Goal: Task Accomplishment & Management: Complete application form

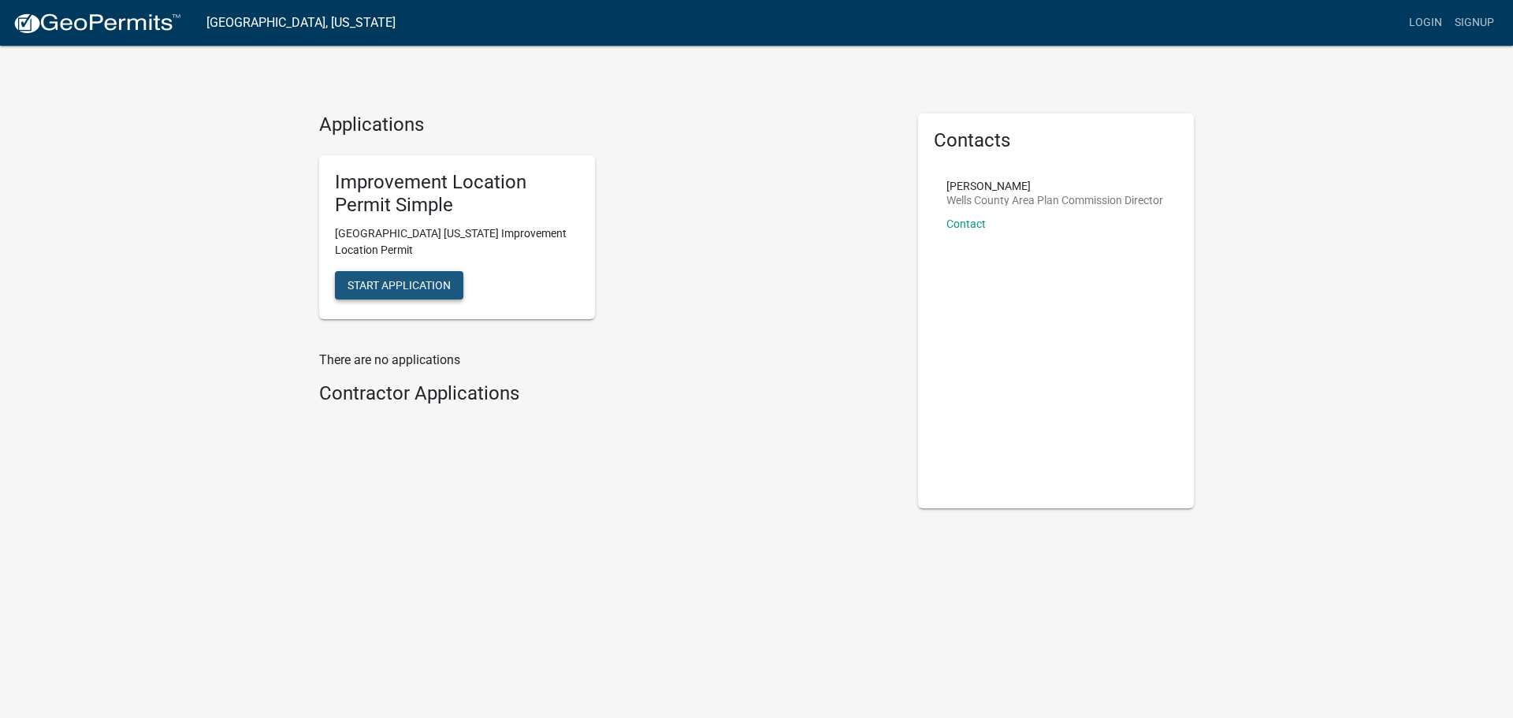
click at [441, 296] on button "Start Application" at bounding box center [399, 285] width 128 height 28
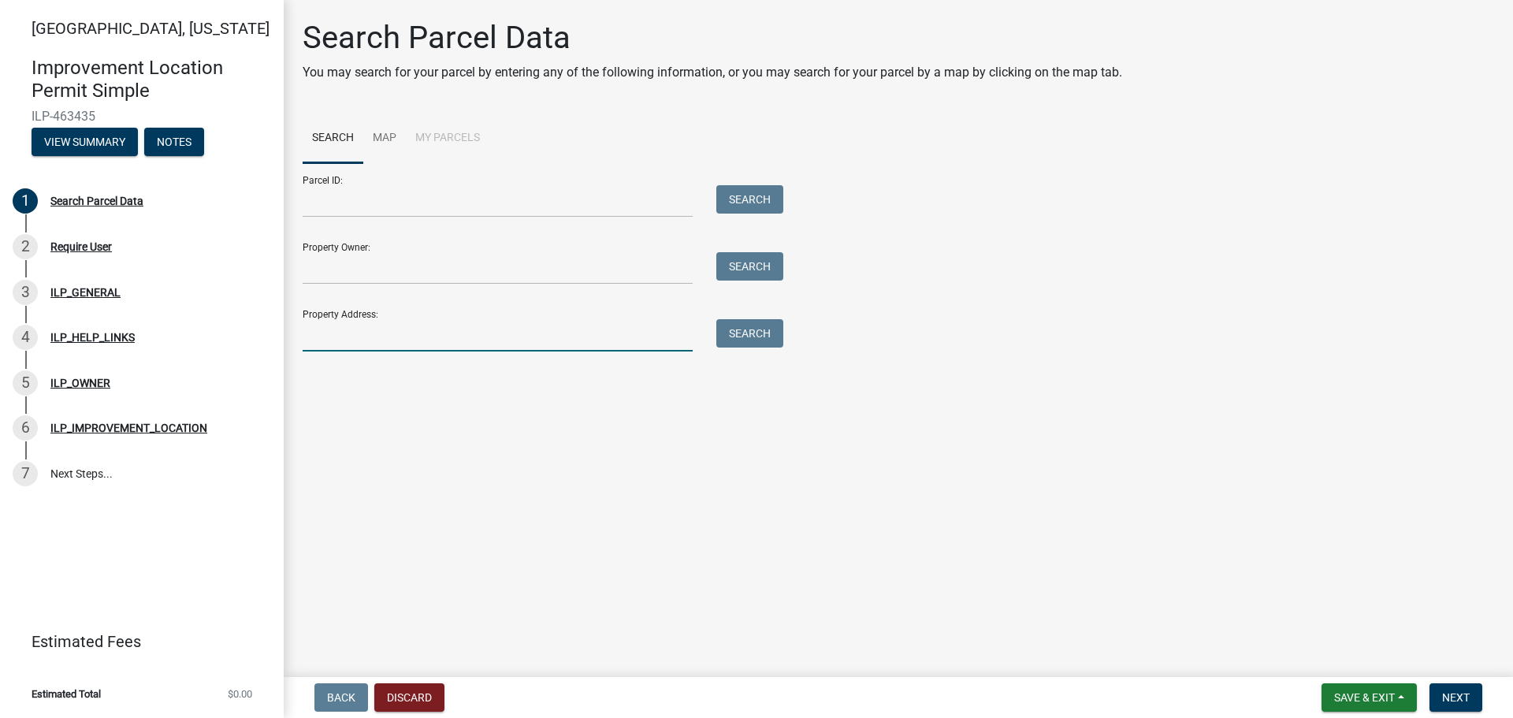
click at [399, 326] on input "Property Address:" at bounding box center [498, 335] width 390 height 32
click at [361, 336] on input "[STREET_ADDRESS]" at bounding box center [498, 335] width 390 height 32
click at [339, 341] on input "[STREET_ADDRESS]" at bounding box center [498, 335] width 390 height 32
click at [745, 330] on button "Search" at bounding box center [749, 333] width 67 height 28
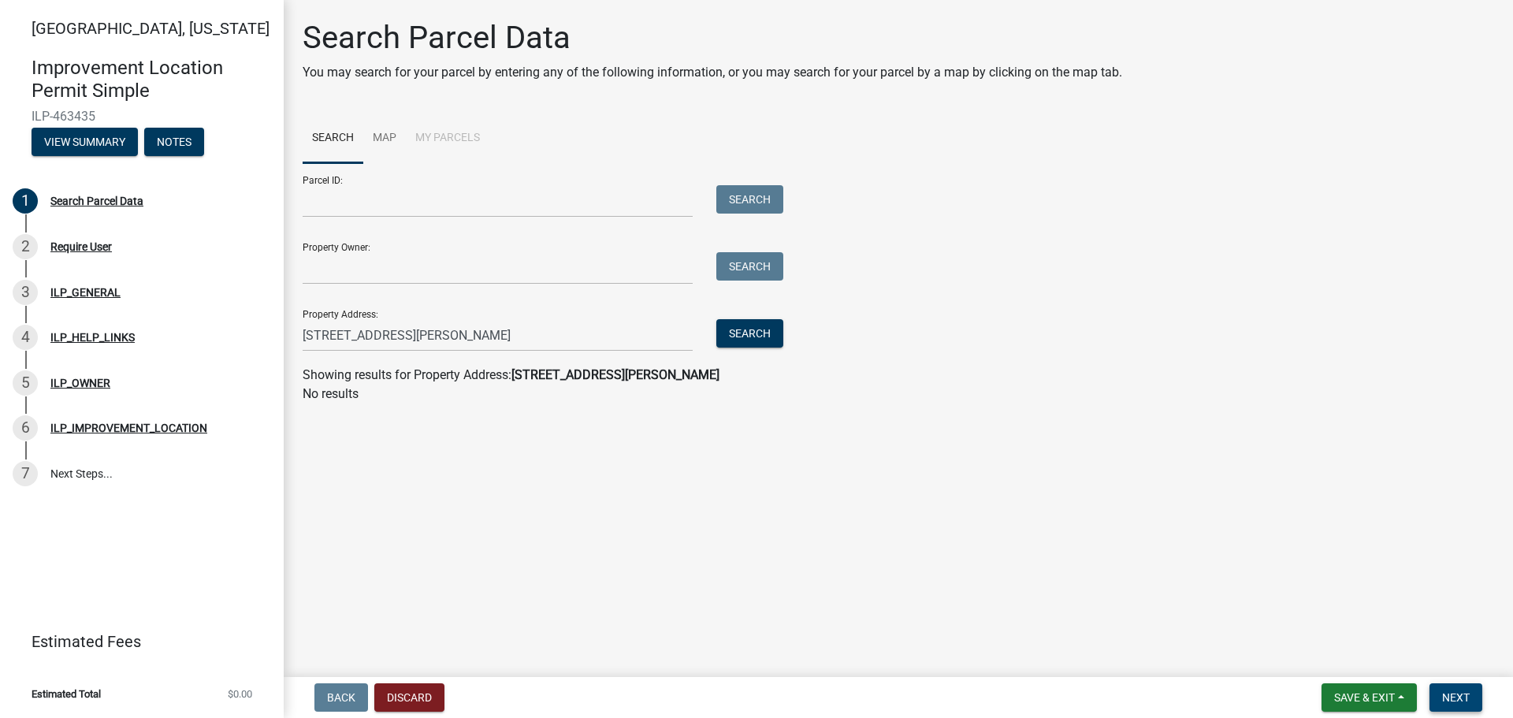
click at [1459, 697] on span "Next" at bounding box center [1456, 697] width 28 height 13
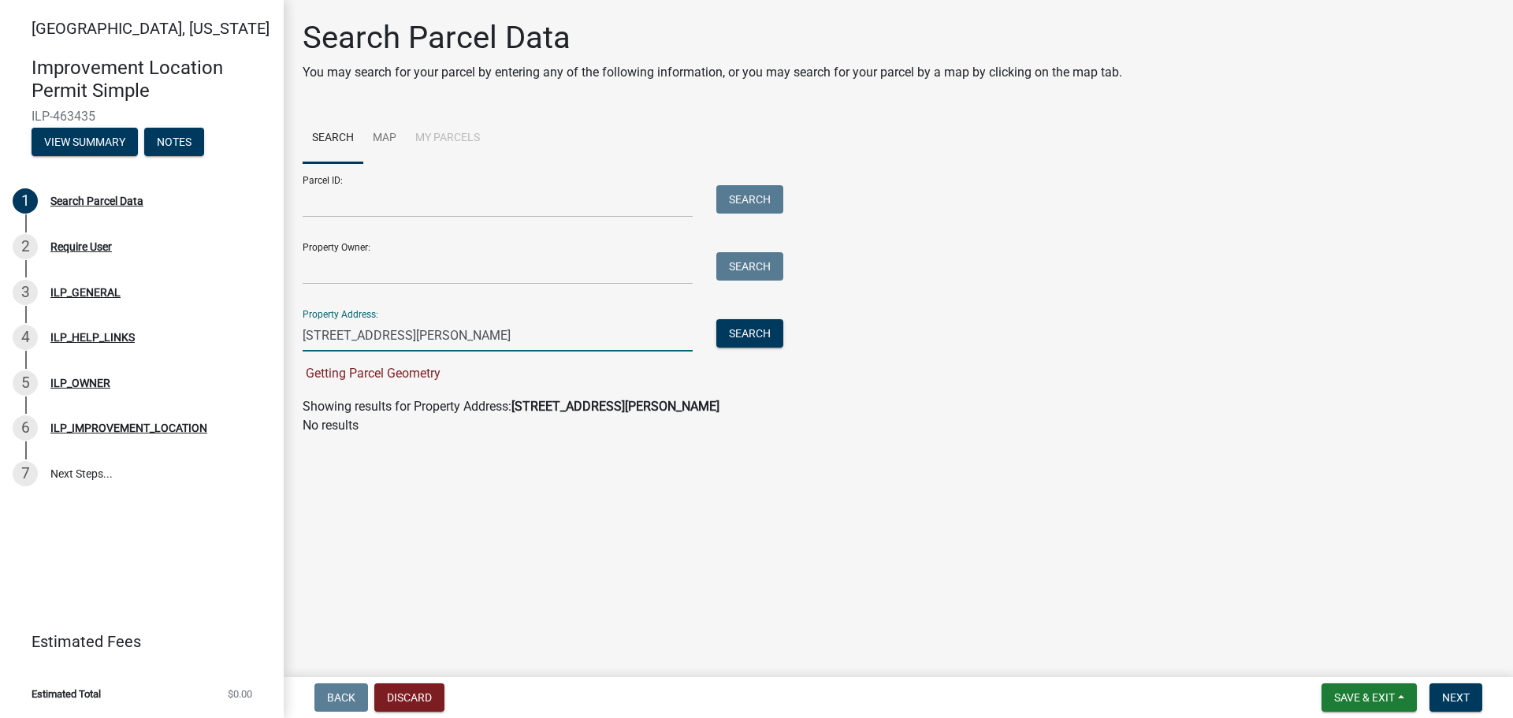
click at [466, 348] on input "[STREET_ADDRESS][PERSON_NAME]" at bounding box center [498, 335] width 390 height 32
click at [548, 321] on input "[STREET_ADDRESS][PERSON_NAME][US_STATE]" at bounding box center [498, 335] width 390 height 32
type input "4"
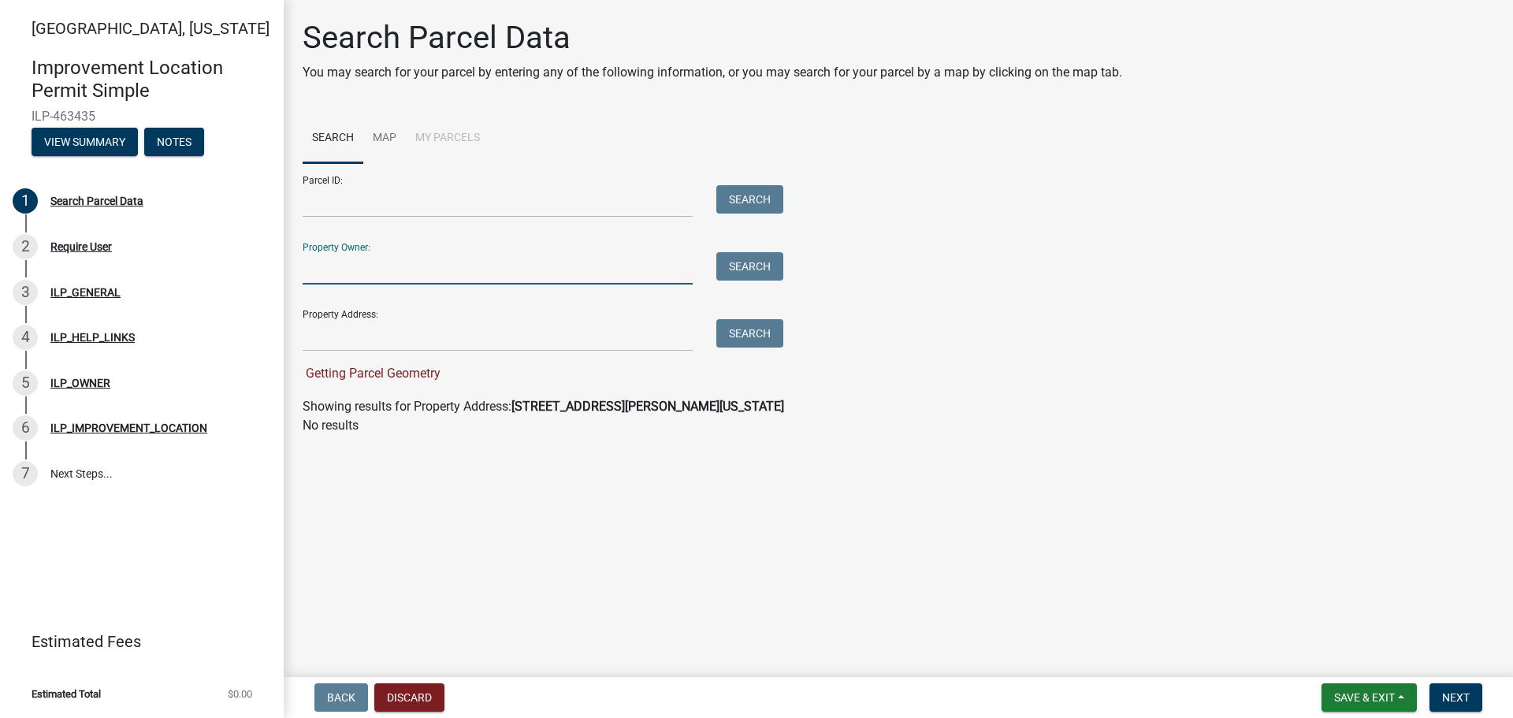
click at [362, 280] on input "Property Owner:" at bounding box center [498, 268] width 390 height 32
click at [363, 262] on input "[PERSON_NAME]" at bounding box center [498, 268] width 390 height 32
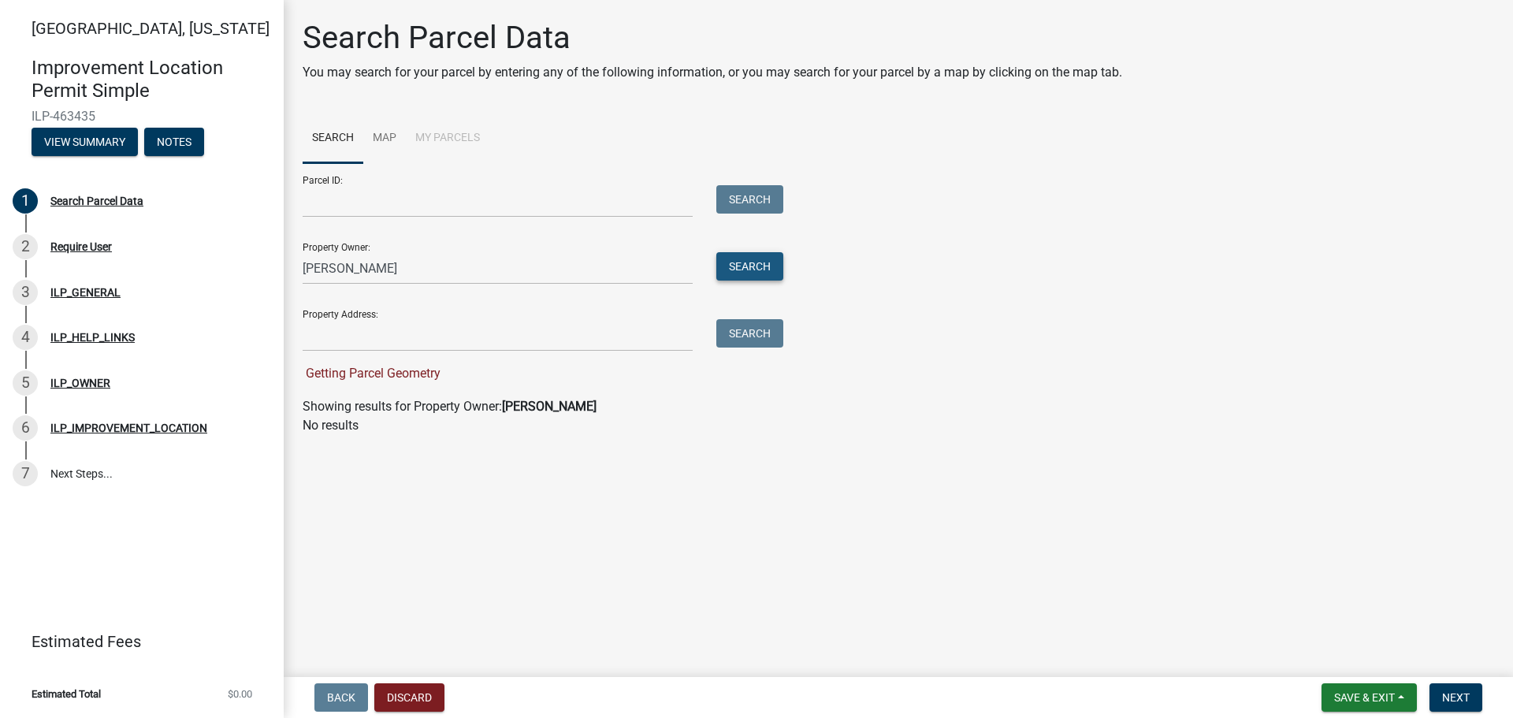
click at [768, 268] on button "Search" at bounding box center [749, 266] width 67 height 28
click at [376, 268] on input "[PERSON_NAME]" at bounding box center [498, 268] width 390 height 32
type input "R"
click at [336, 201] on input "Parcel ID:" at bounding box center [498, 201] width 390 height 32
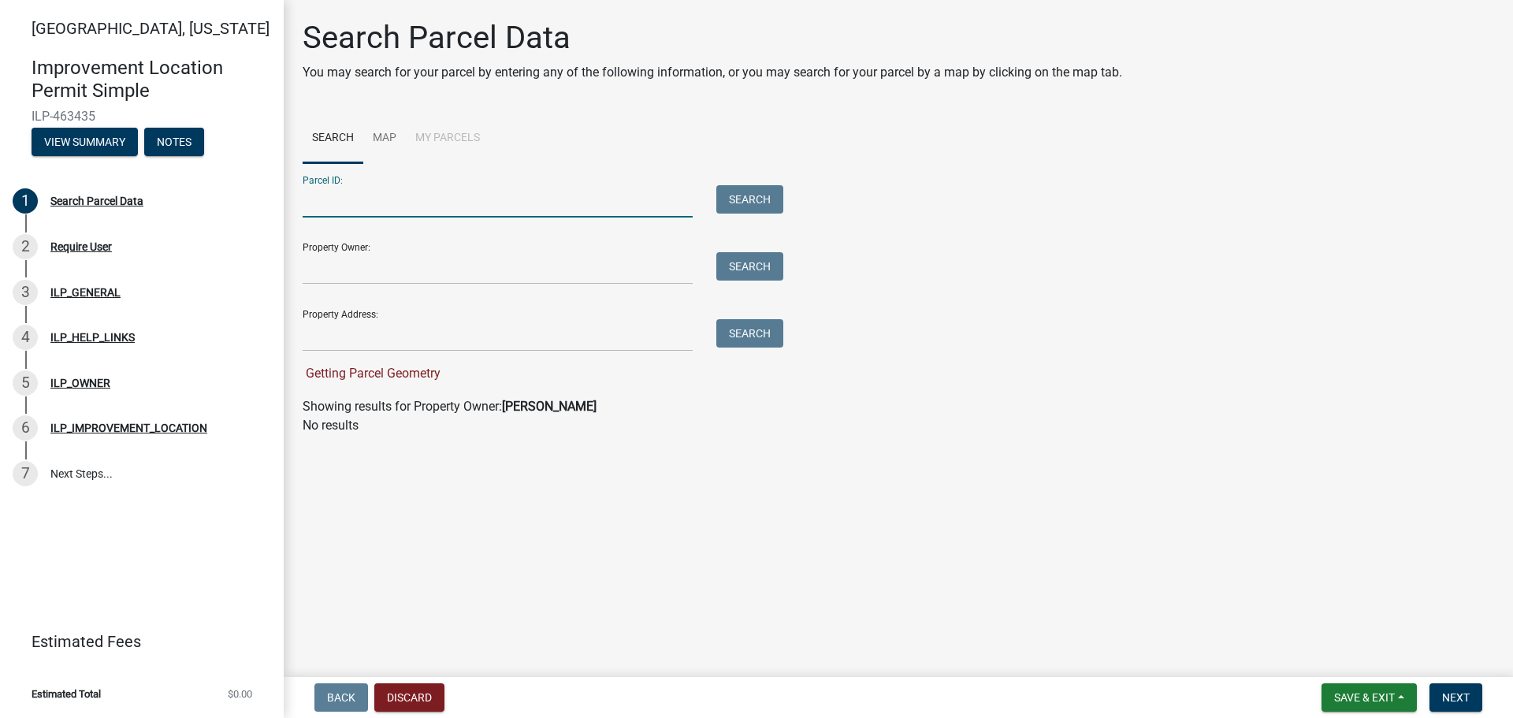
paste input "900533500004000011"
type input "900533500004000011"
click at [736, 194] on button "Search" at bounding box center [749, 199] width 67 height 28
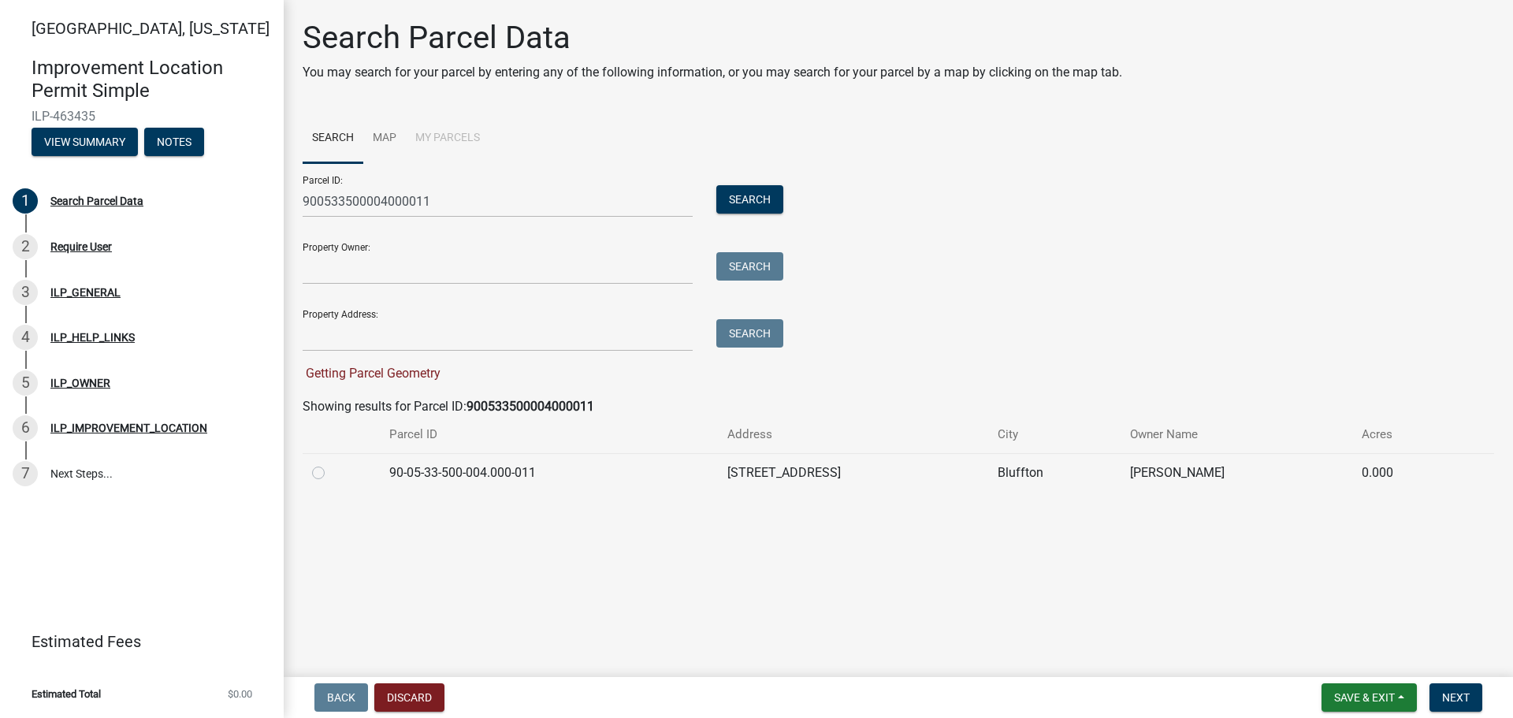
click at [309, 478] on td at bounding box center [341, 472] width 77 height 39
click at [322, 461] on td at bounding box center [341, 472] width 77 height 39
click at [331, 463] on label at bounding box center [331, 463] width 0 height 0
click at [331, 469] on input "radio" at bounding box center [336, 468] width 10 height 10
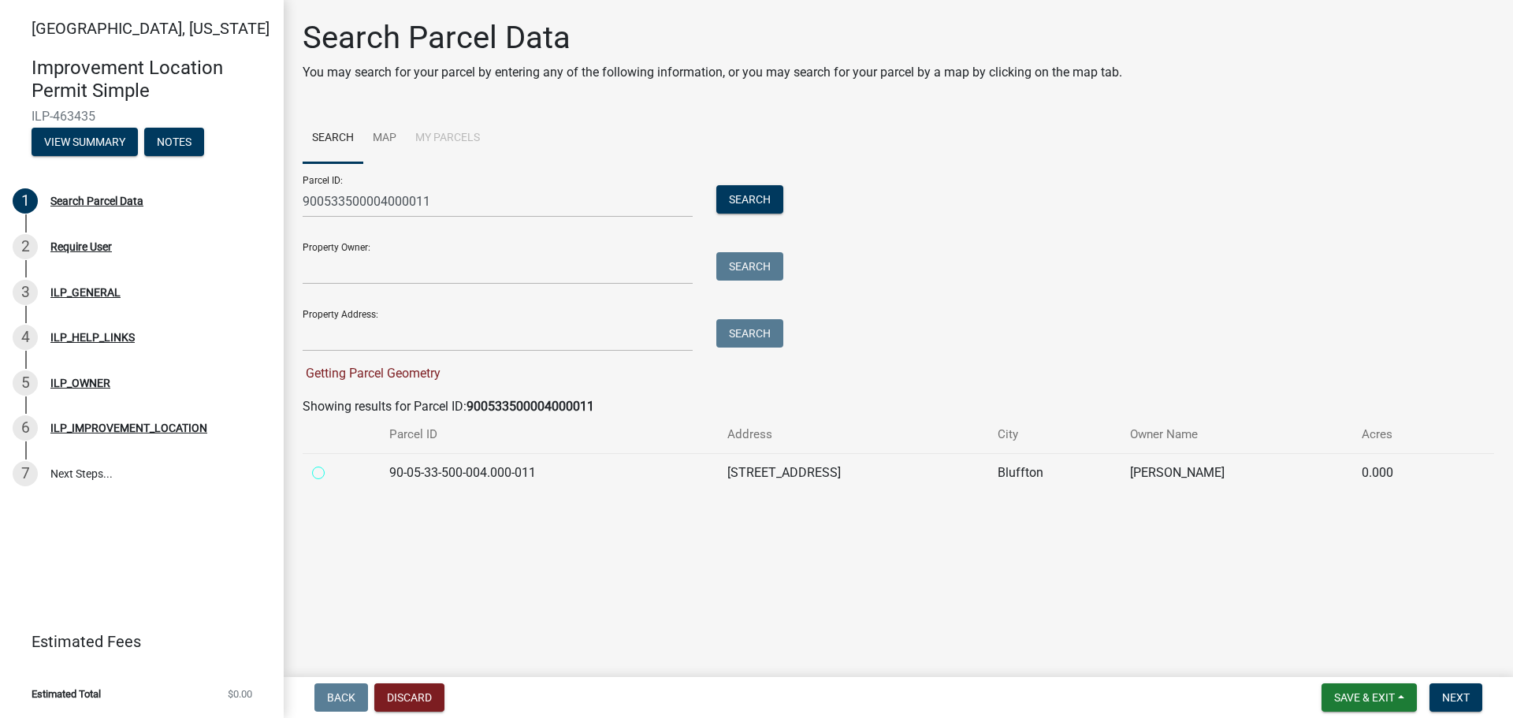
radio input "true"
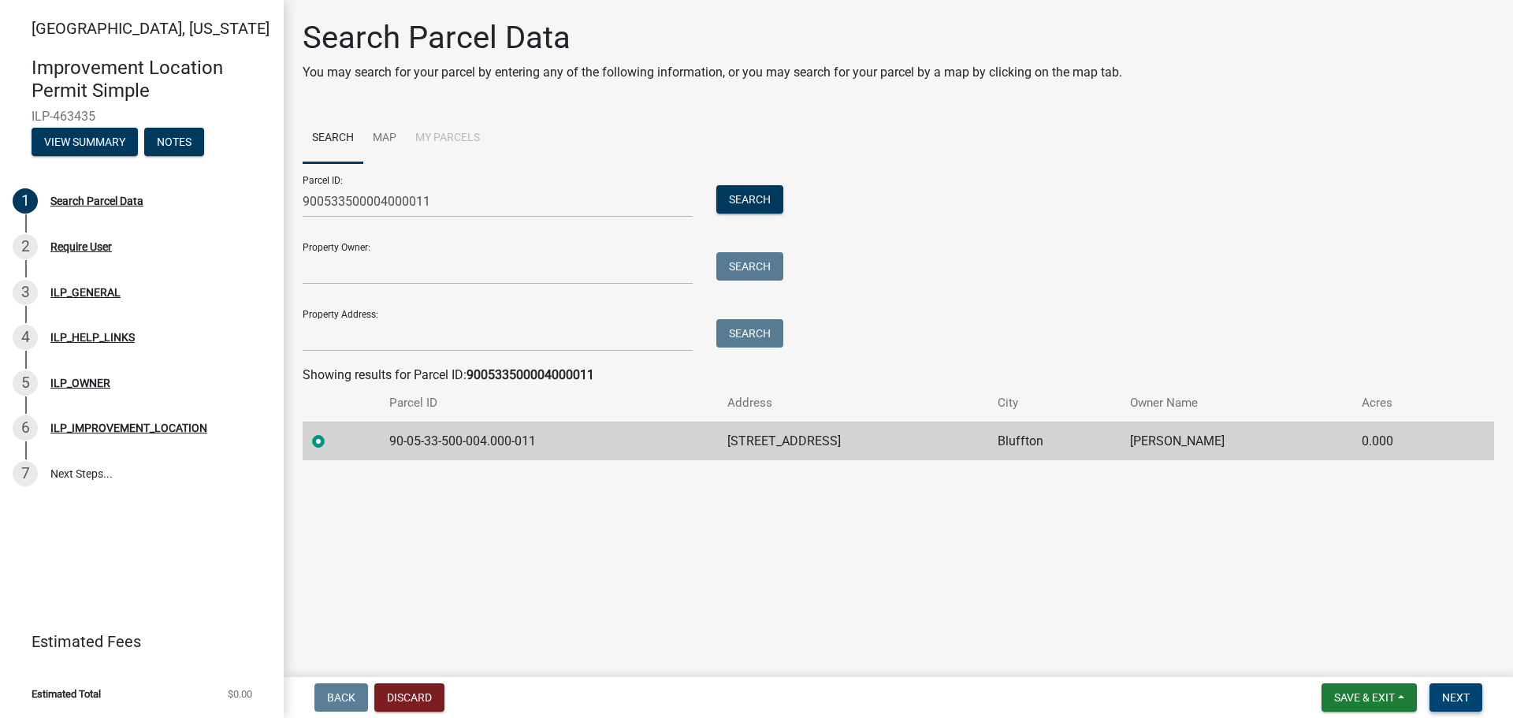
click at [1436, 690] on button "Next" at bounding box center [1456, 697] width 53 height 28
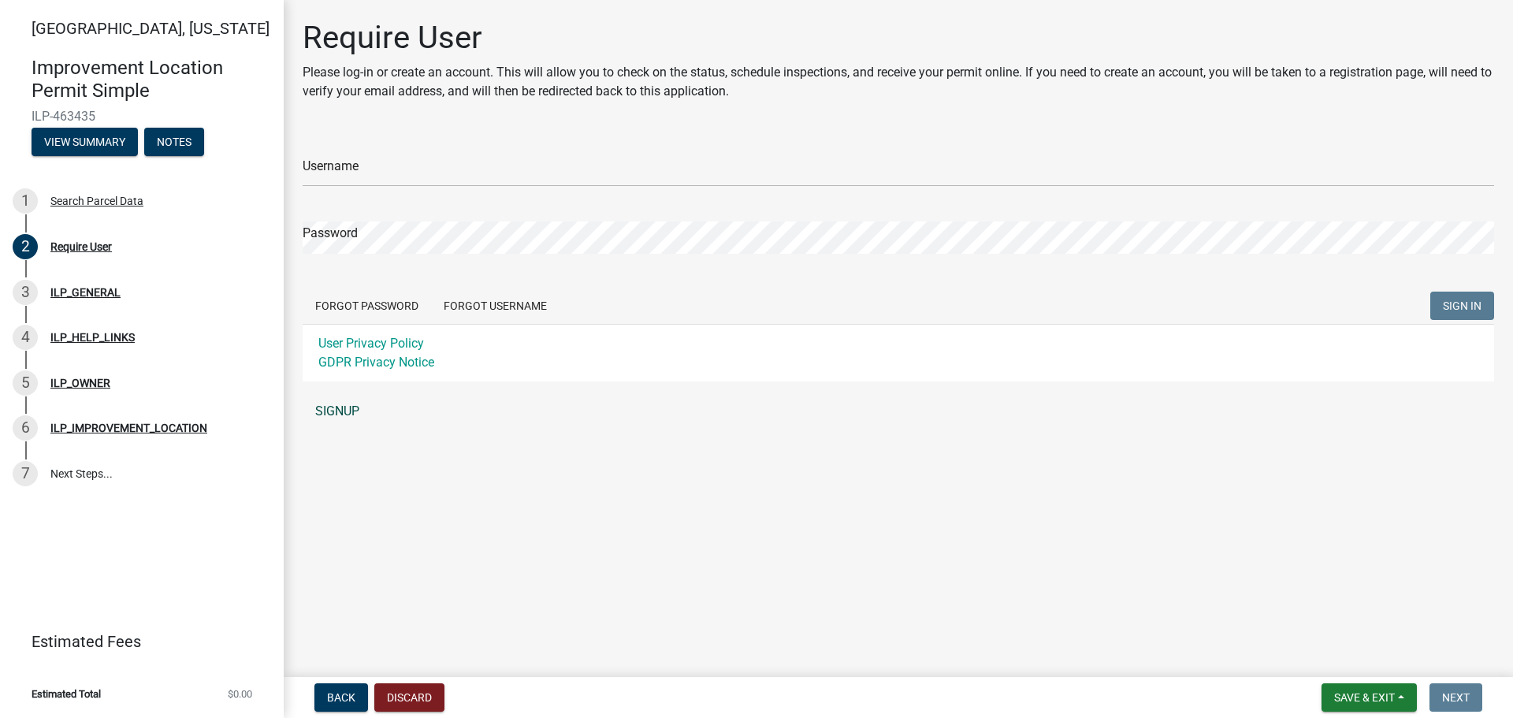
click at [328, 419] on link "SIGNUP" at bounding box center [899, 412] width 1192 height 32
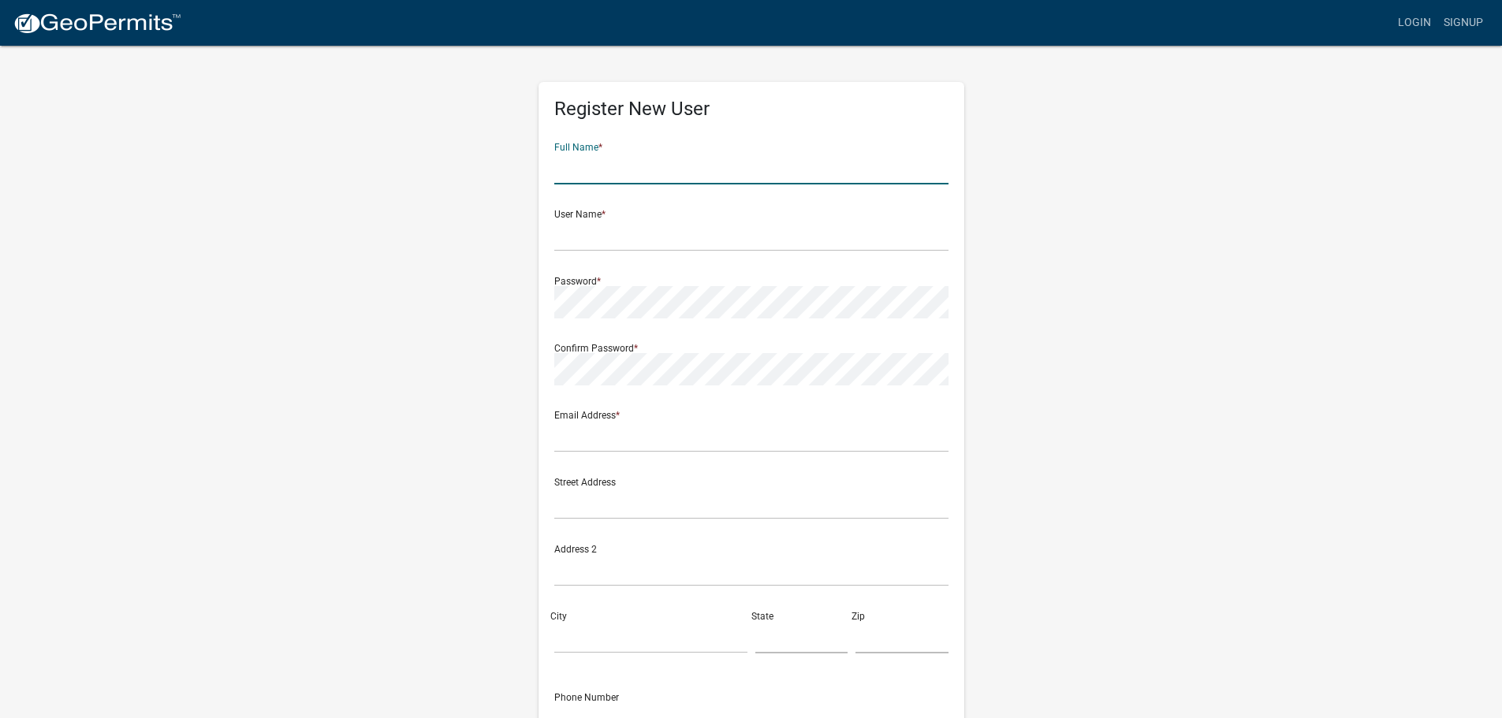
click at [623, 166] on input "text" at bounding box center [751, 168] width 394 height 32
click at [590, 236] on input "text" at bounding box center [751, 235] width 394 height 32
click at [620, 164] on input "[PERSON_NAME]" at bounding box center [751, 168] width 394 height 32
type input "[PERSON_NAME]"
click at [605, 243] on input "text" at bounding box center [751, 235] width 394 height 32
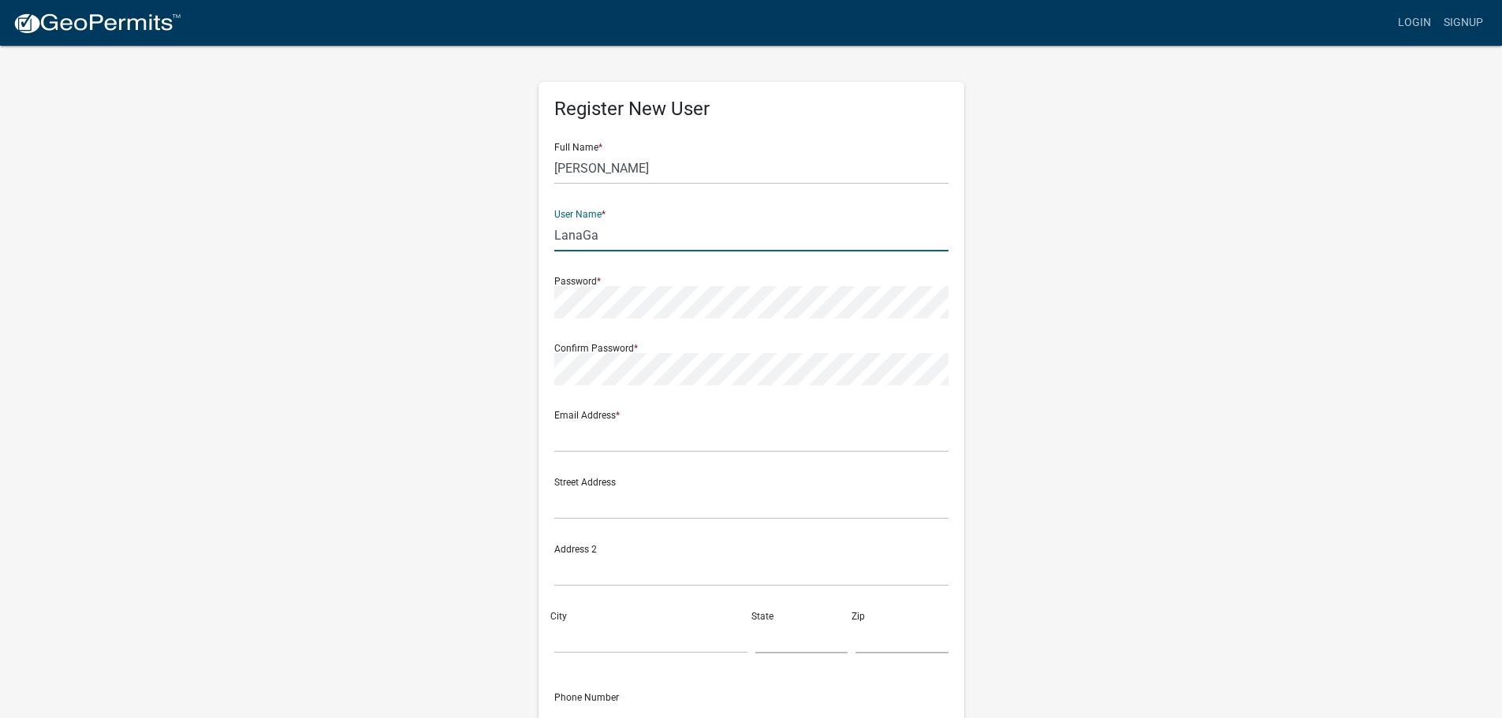
type input "LanaGa"
click at [628, 319] on form "Full Name * [PERSON_NAME] User Name * LanaGa Password * Confirm Password * Emai…" at bounding box center [751, 467] width 394 height 675
click at [594, 438] on input "text" at bounding box center [751, 436] width 394 height 32
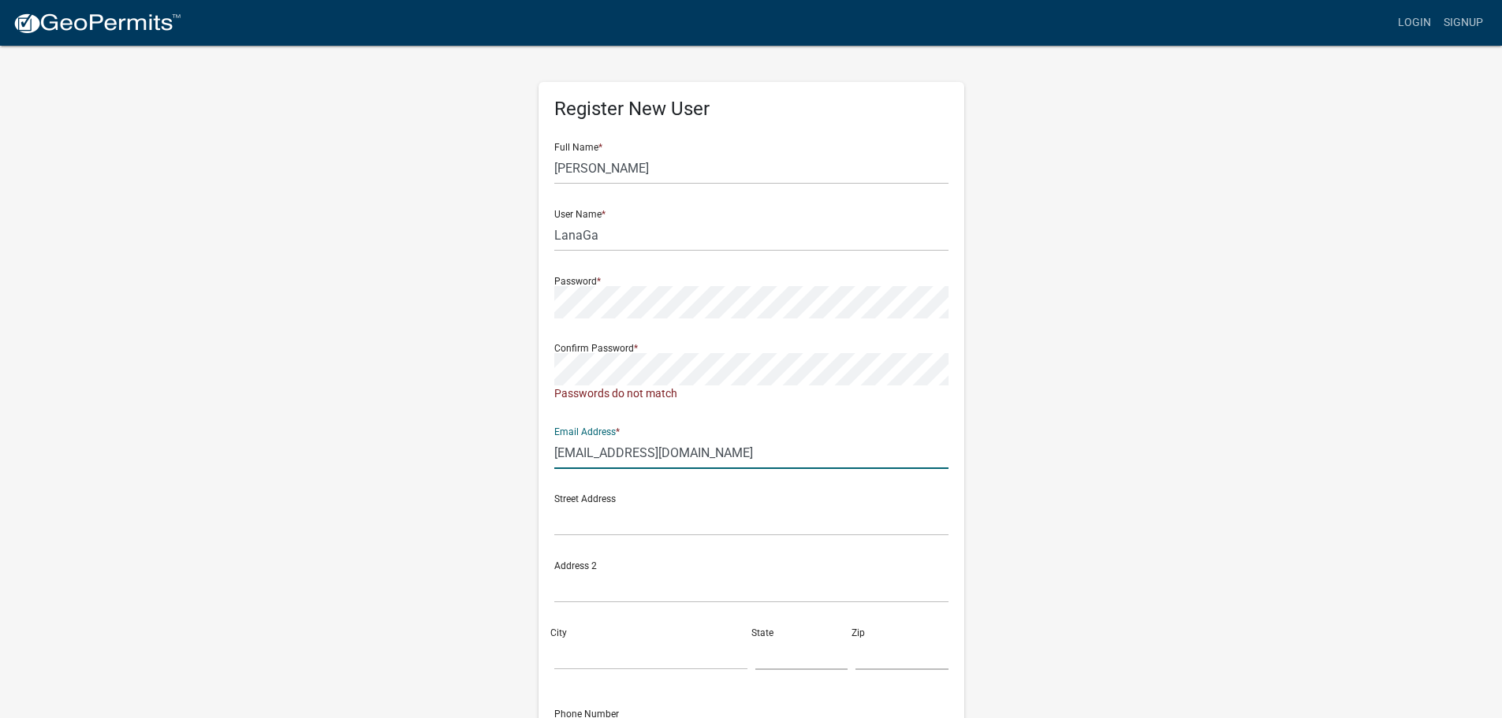
type input "[EMAIL_ADDRESS][DOMAIN_NAME]"
click at [630, 520] on input "text" at bounding box center [751, 520] width 394 height 32
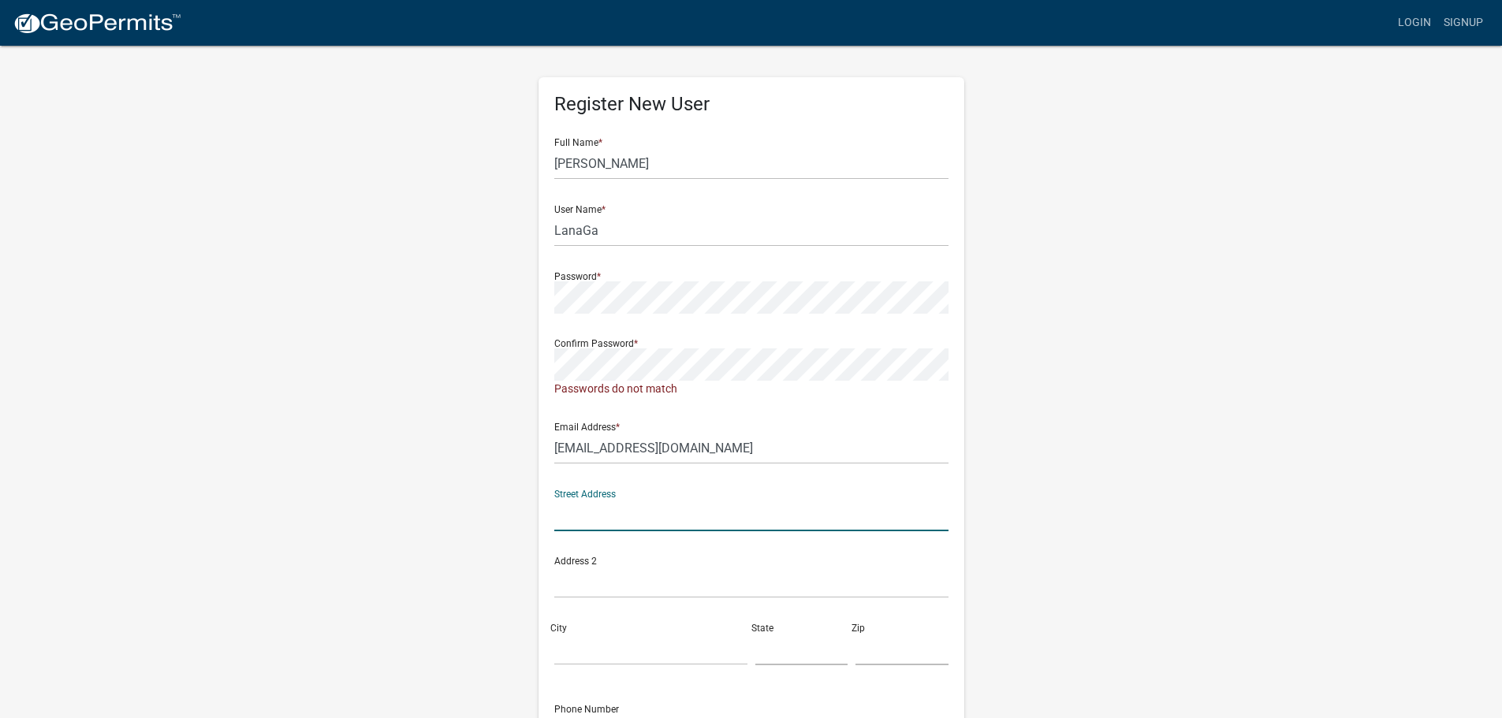
scroll to position [186, 0]
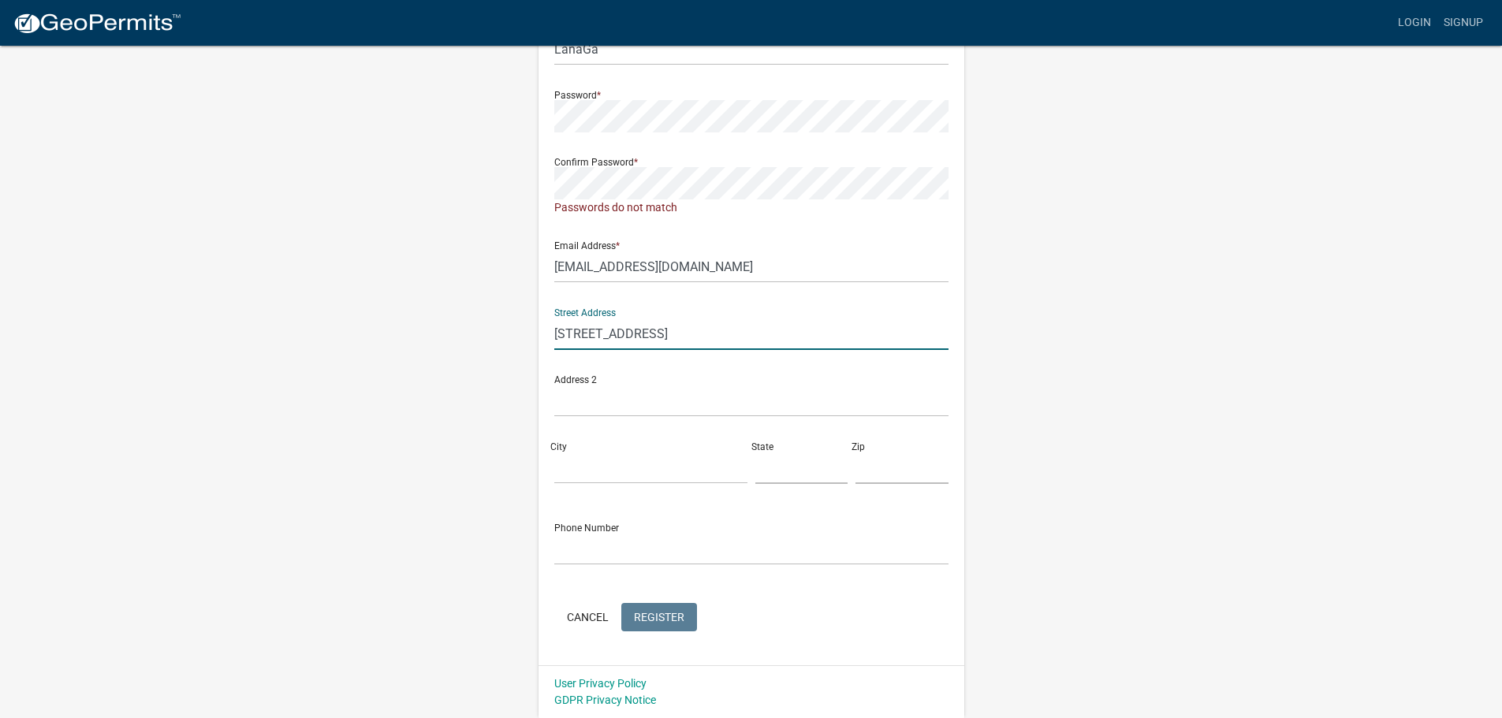
type input "[STREET_ADDRESS]"
click at [609, 477] on input "City" at bounding box center [650, 468] width 193 height 32
type input "[GEOGRAPHIC_DATA][PERSON_NAME]"
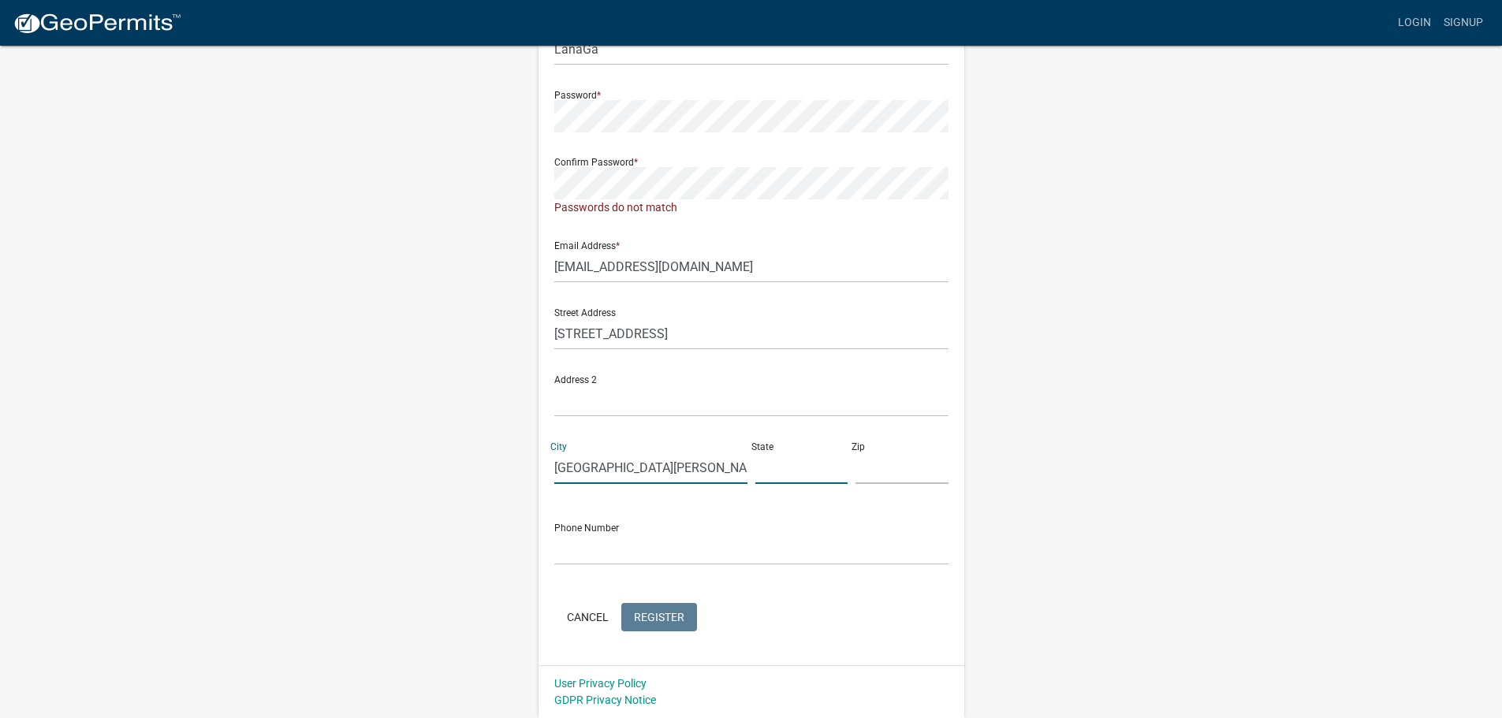
click at [802, 466] on input "text" at bounding box center [801, 468] width 93 height 32
type input "IN"
click at [868, 476] on input "text" at bounding box center [901, 468] width 93 height 32
type input "46808"
click at [647, 533] on input "text" at bounding box center [751, 549] width 394 height 32
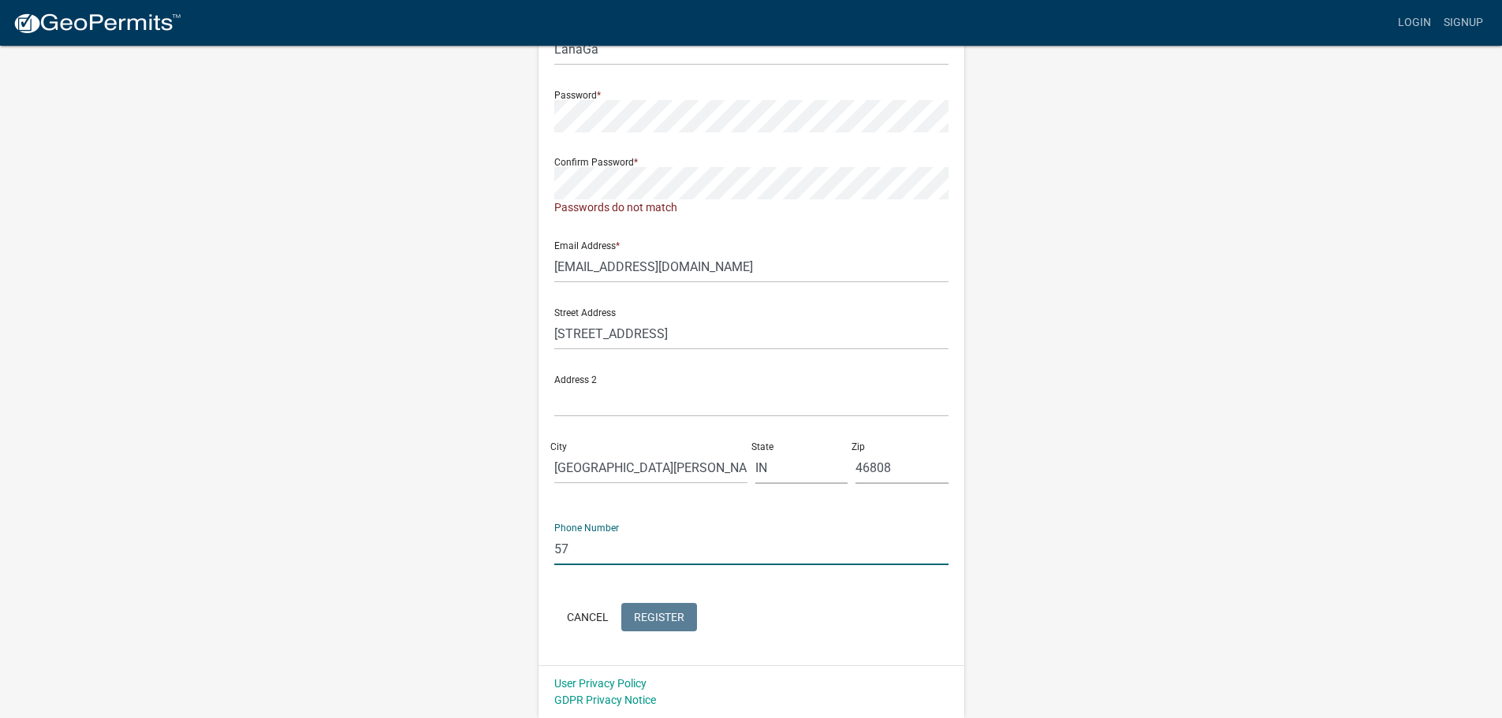
type input "5"
type input "9898905548"
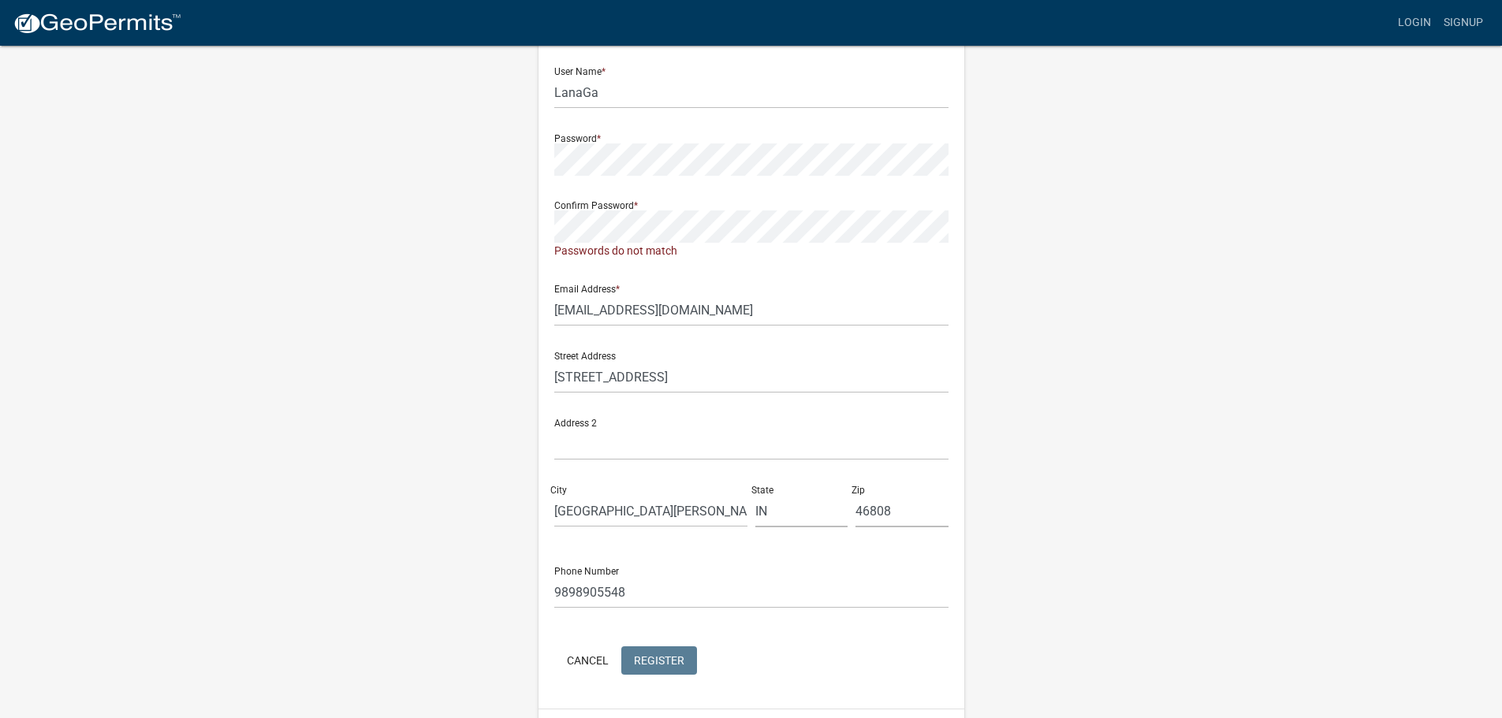
scroll to position [107, 0]
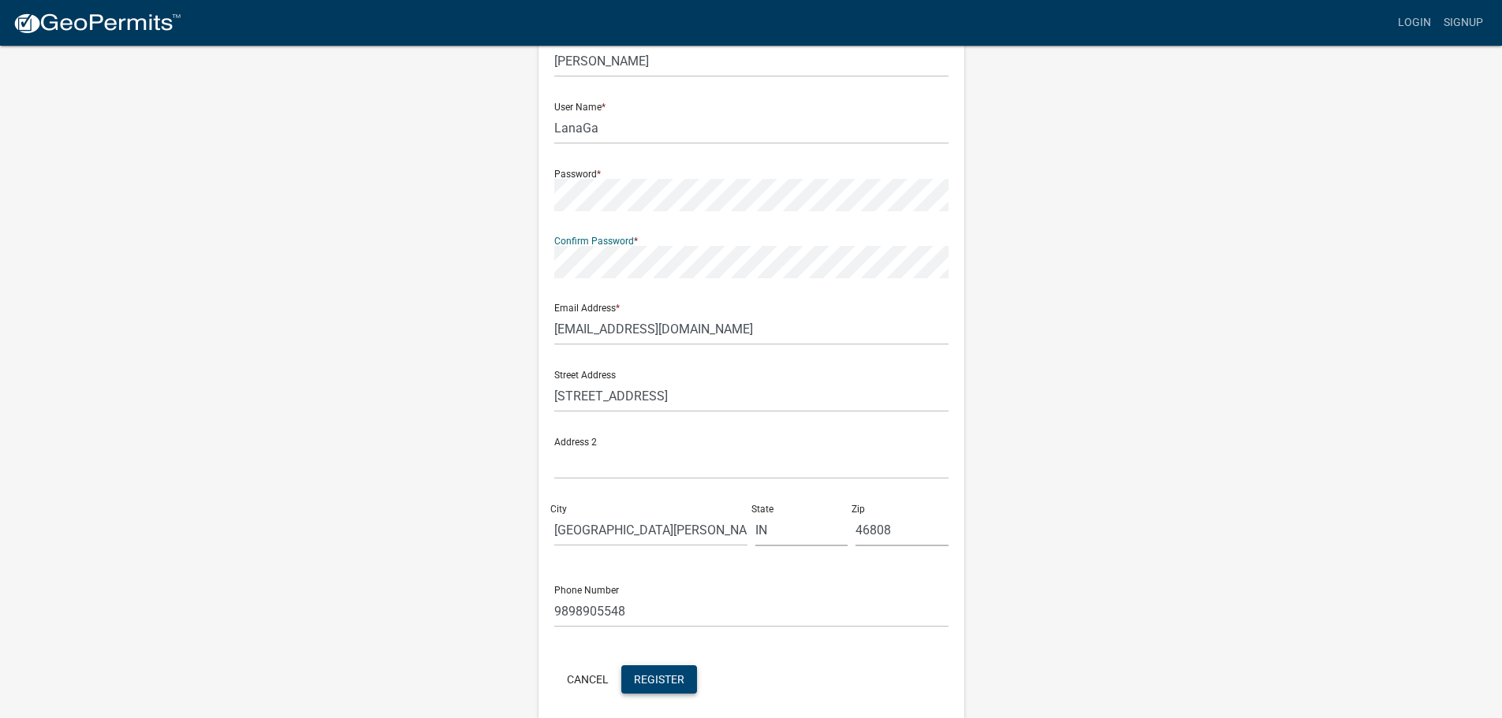
click at [660, 675] on span "Register" at bounding box center [659, 678] width 50 height 13
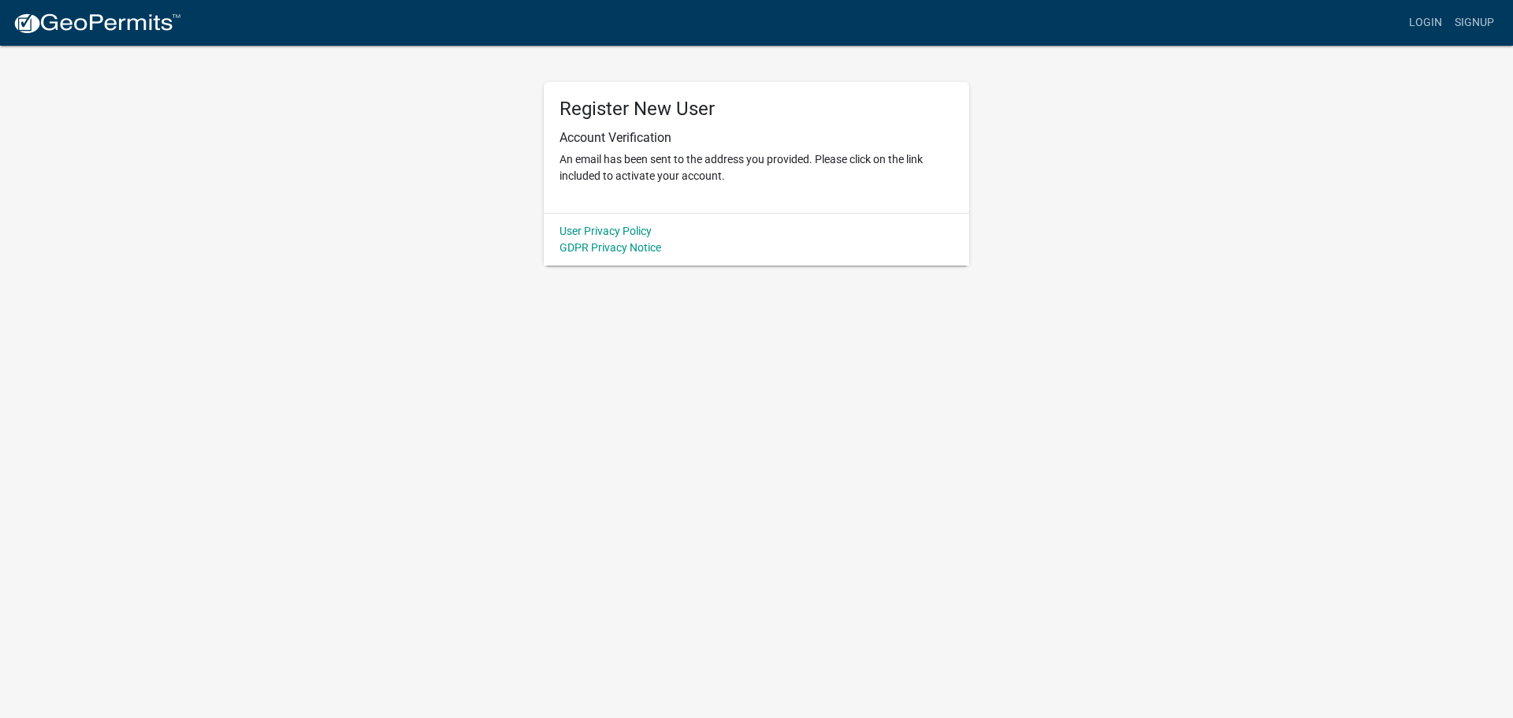
click at [266, 262] on wm-register-view "more_horiz Login Signup Register New User Account Verification An email has bee…" at bounding box center [756, 133] width 1513 height 266
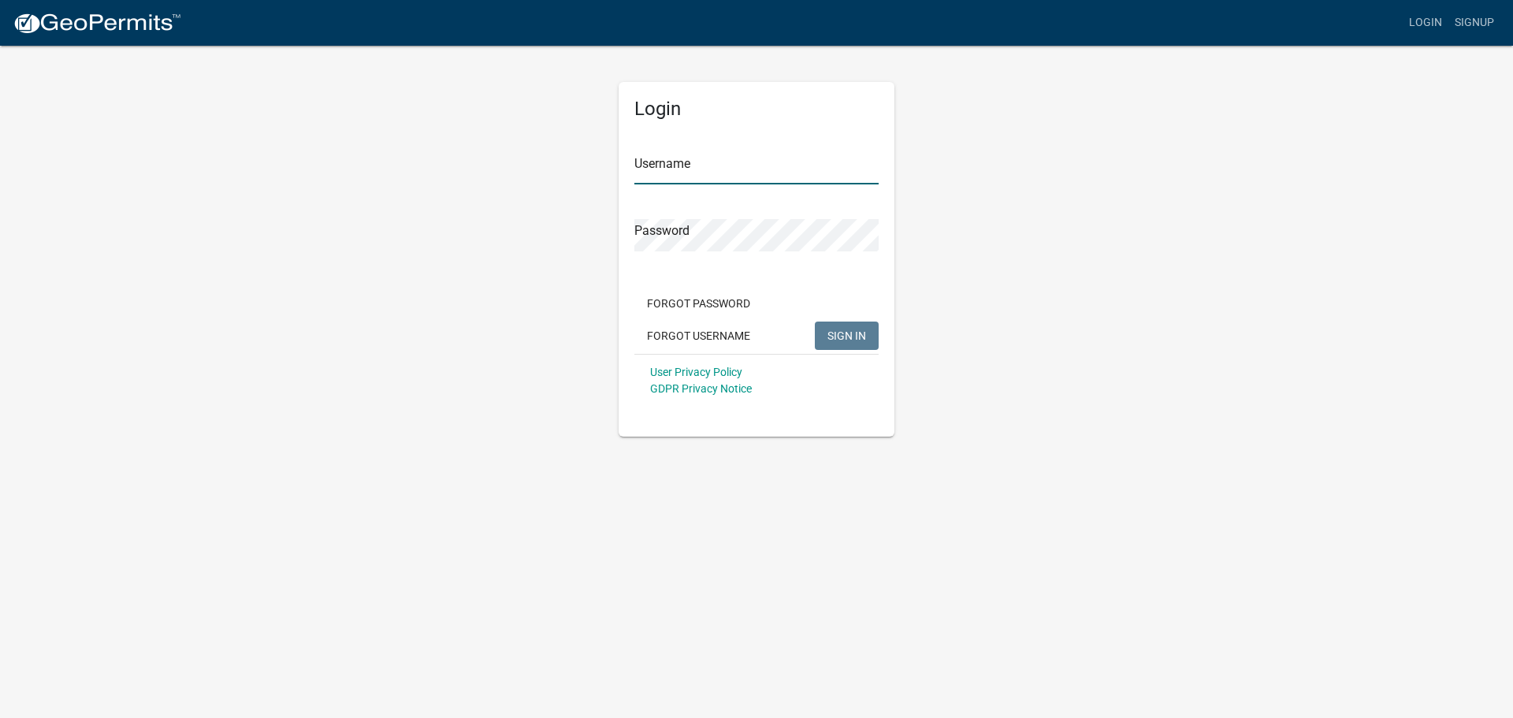
type input "LanaGa"
